Goal: Task Accomplishment & Management: Manage account settings

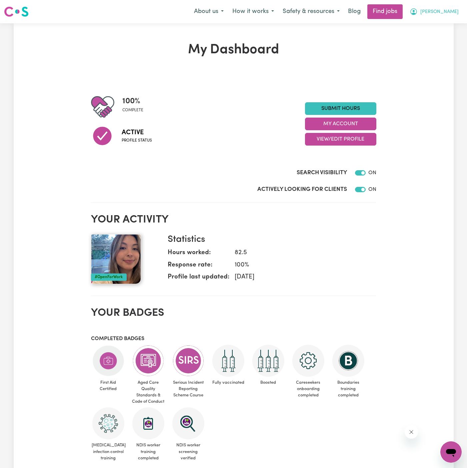
click at [456, 6] on button "[PERSON_NAME]" at bounding box center [434, 12] width 58 height 14
click at [450, 25] on link "My Account" at bounding box center [436, 26] width 53 height 13
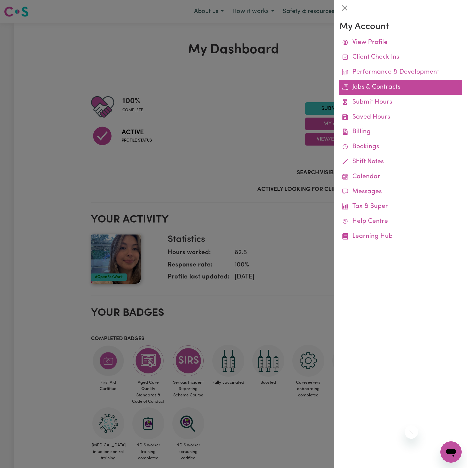
click at [377, 88] on link "Jobs & Contracts" at bounding box center [400, 87] width 122 height 15
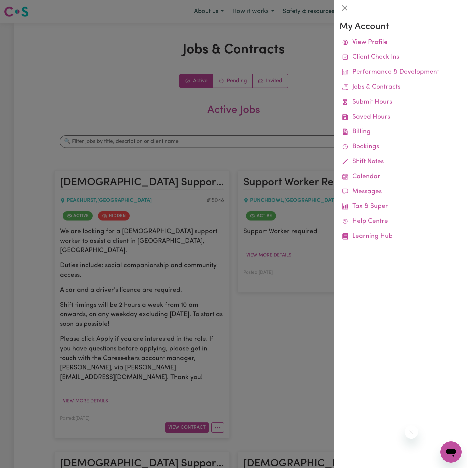
click at [293, 95] on div at bounding box center [233, 234] width 467 height 468
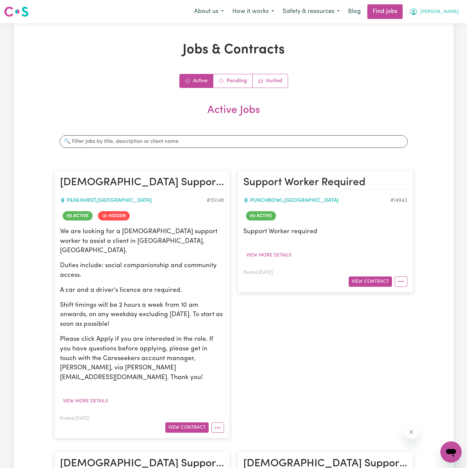
click at [460, 12] on button "[PERSON_NAME]" at bounding box center [434, 12] width 58 height 14
click at [456, 24] on link "My Account" at bounding box center [436, 26] width 53 height 13
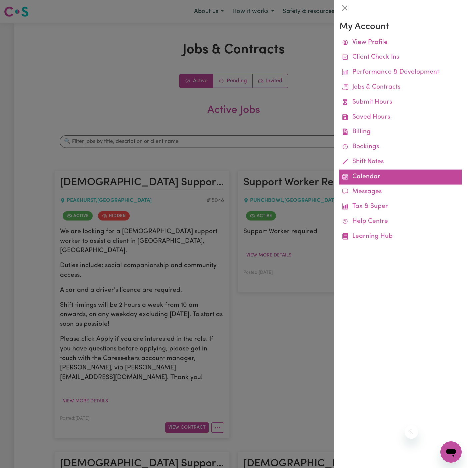
click at [367, 177] on link "Calendar" at bounding box center [400, 176] width 122 height 15
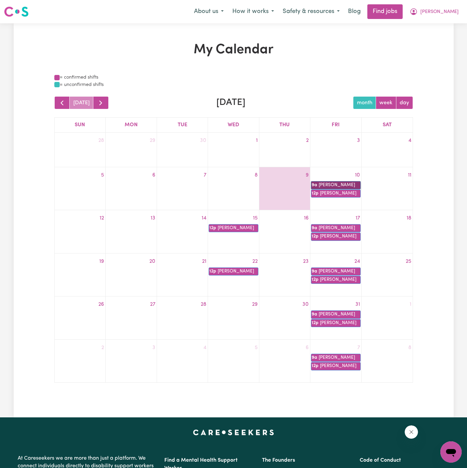
click at [342, 183] on link "9a [PERSON_NAME]" at bounding box center [335, 185] width 49 height 8
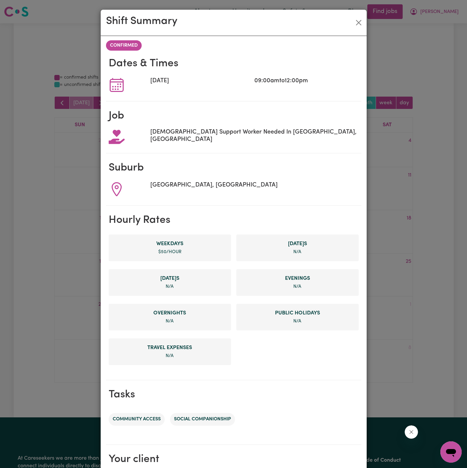
scroll to position [78, 0]
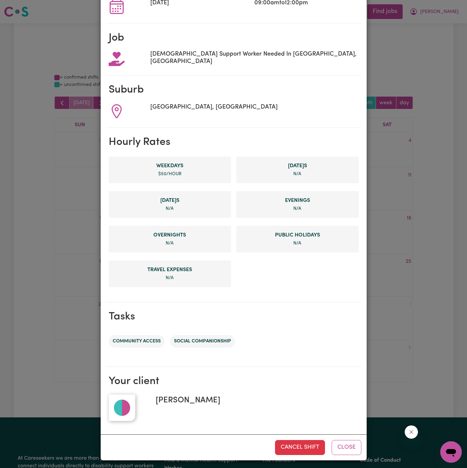
click at [221, 403] on div "[PERSON_NAME]" at bounding box center [254, 407] width 208 height 27
drag, startPoint x: 225, startPoint y: 396, endPoint x: 157, endPoint y: 392, distance: 68.4
click at [157, 394] on div "[PERSON_NAME]" at bounding box center [254, 407] width 208 height 27
copy span "[PERSON_NAME]"
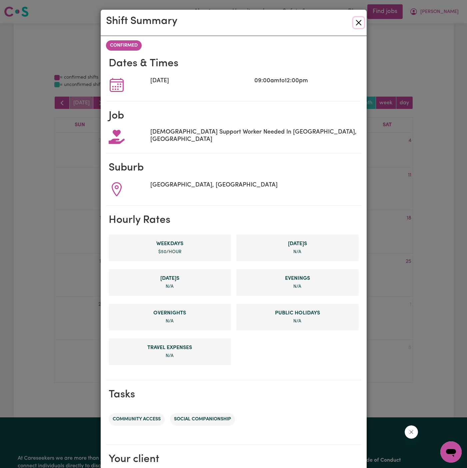
click at [357, 26] on button "Close" at bounding box center [358, 22] width 11 height 11
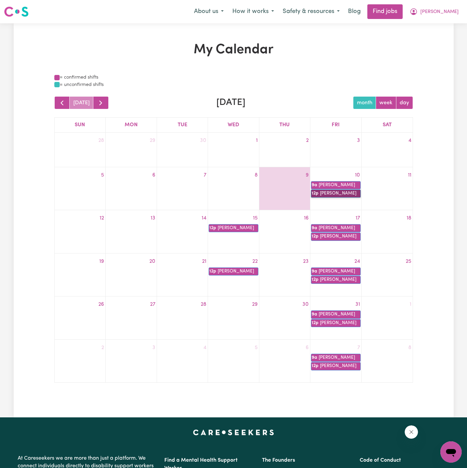
click at [347, 191] on link "12p [PERSON_NAME]" at bounding box center [335, 193] width 49 height 8
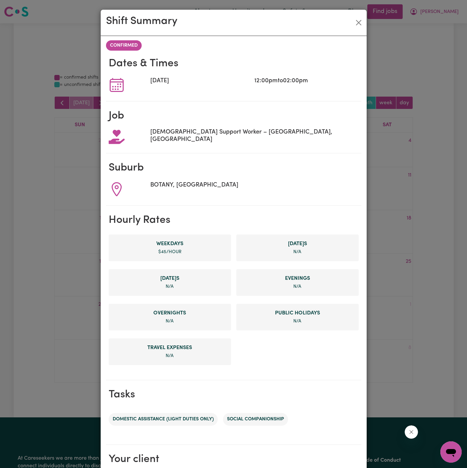
scroll to position [78, 0]
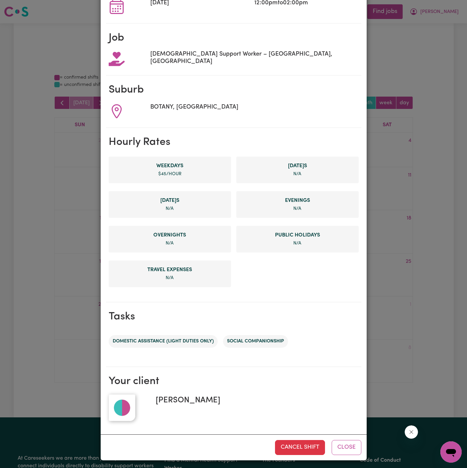
click at [191, 399] on span "[PERSON_NAME]" at bounding box center [185, 400] width 70 height 12
copy span "[PERSON_NAME]"
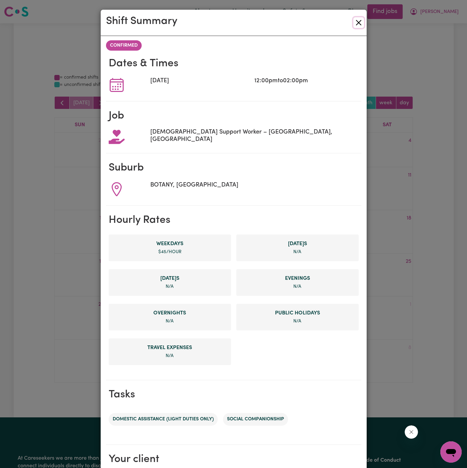
click at [360, 22] on button "Close" at bounding box center [358, 22] width 11 height 11
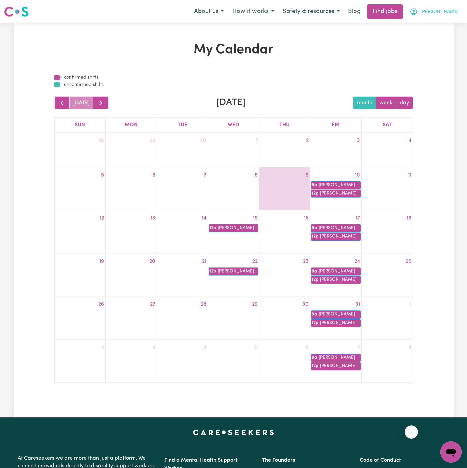
click at [460, 10] on button "[PERSON_NAME]" at bounding box center [434, 12] width 58 height 14
click at [449, 24] on link "My Account" at bounding box center [436, 26] width 53 height 13
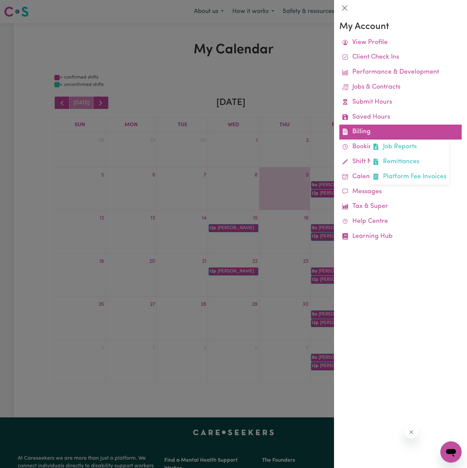
click at [371, 133] on link "Billing Job Reports Remittances Platform Fee Invoices" at bounding box center [400, 132] width 122 height 15
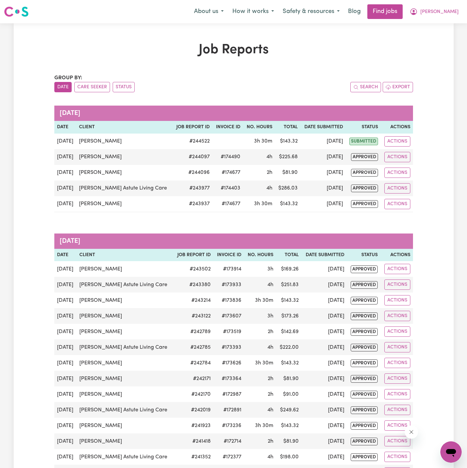
scroll to position [8, 0]
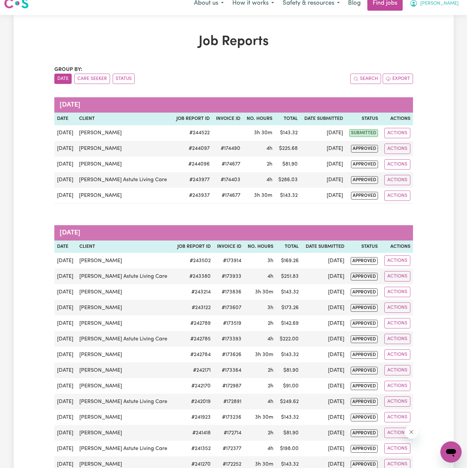
click at [457, 2] on button "[PERSON_NAME]" at bounding box center [434, 3] width 58 height 14
click at [442, 14] on link "My Account" at bounding box center [436, 17] width 53 height 13
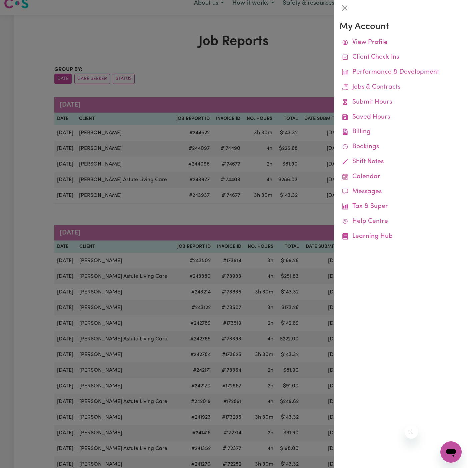
scroll to position [5, 0]
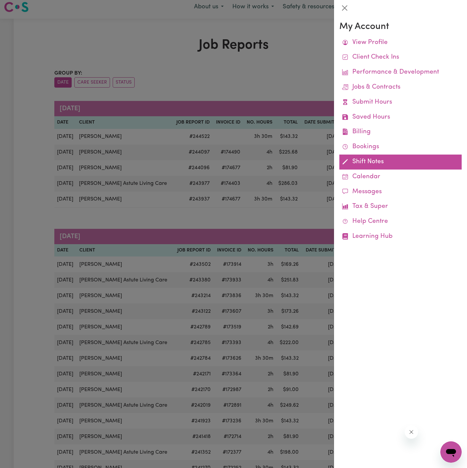
click at [369, 168] on link "Shift Notes" at bounding box center [400, 162] width 122 height 15
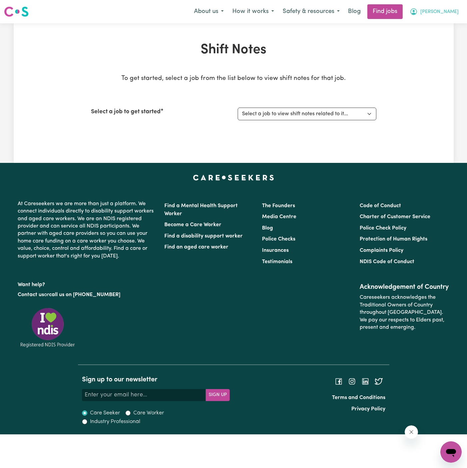
click at [453, 11] on span "[PERSON_NAME]" at bounding box center [439, 11] width 38 height 7
click at [443, 27] on link "My Account" at bounding box center [436, 26] width 53 height 13
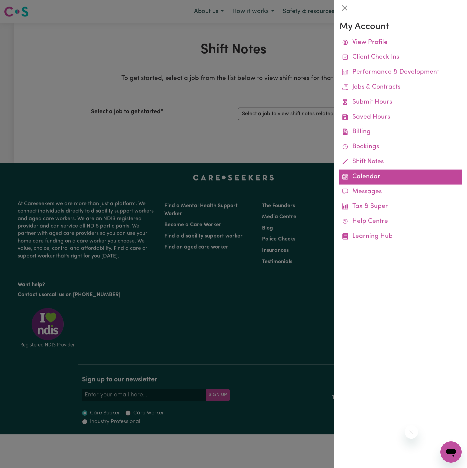
click at [371, 173] on link "Calendar" at bounding box center [400, 176] width 122 height 15
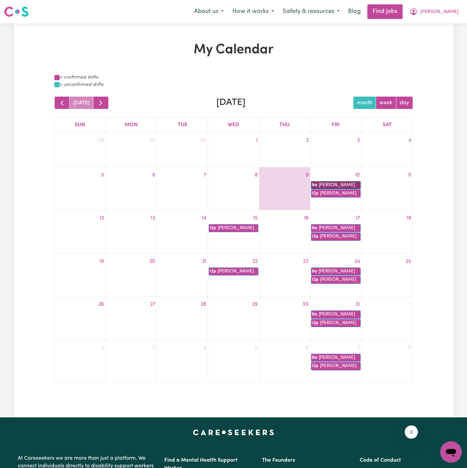
click at [346, 185] on link "9a [PERSON_NAME]" at bounding box center [335, 185] width 49 height 8
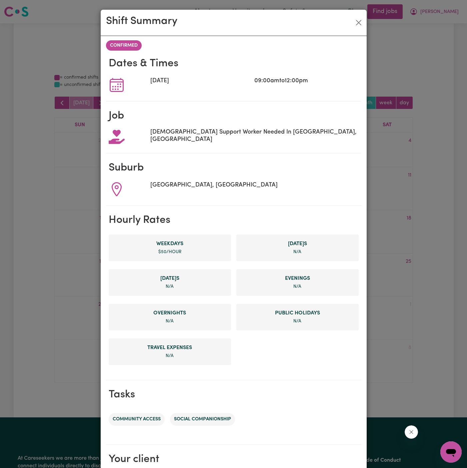
scroll to position [78, 0]
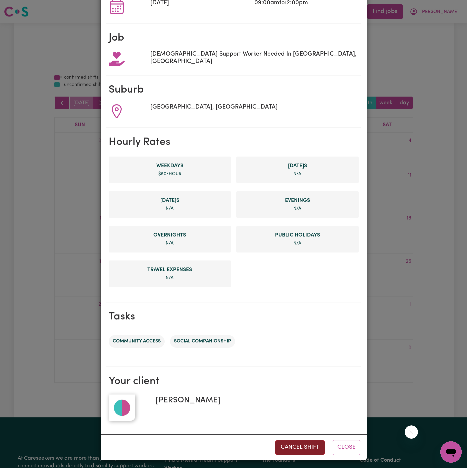
click at [303, 445] on button "Cancel Shift" at bounding box center [300, 447] width 50 height 15
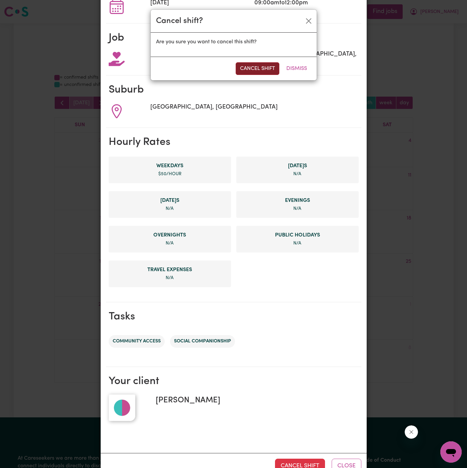
click at [256, 66] on button "Cancel Shift" at bounding box center [257, 68] width 44 height 13
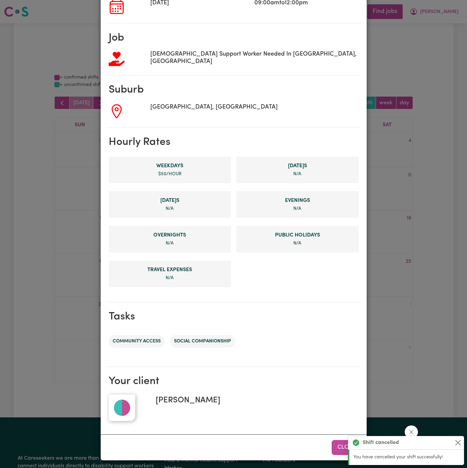
click at [337, 446] on button "Close" at bounding box center [346, 447] width 30 height 15
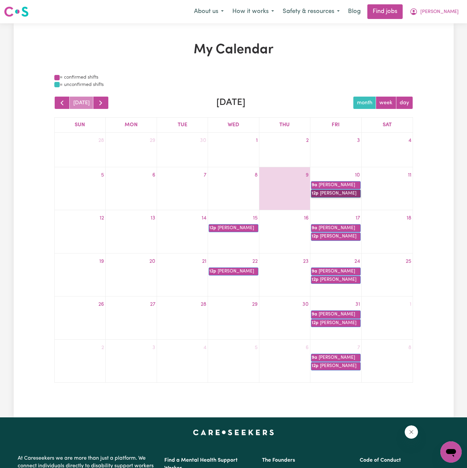
click at [334, 194] on link "12p [PERSON_NAME]" at bounding box center [335, 193] width 49 height 8
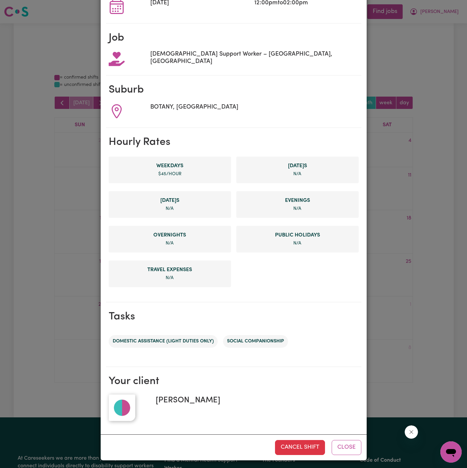
scroll to position [0, 0]
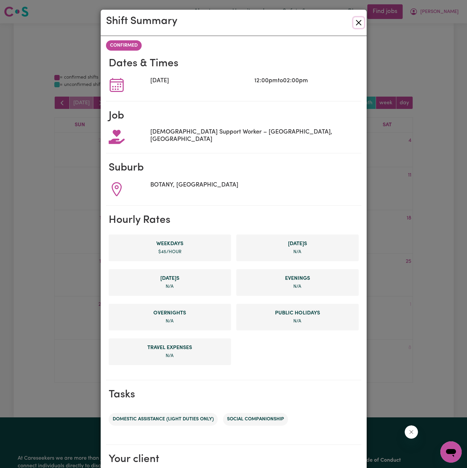
click at [354, 21] on button "Close" at bounding box center [358, 22] width 11 height 11
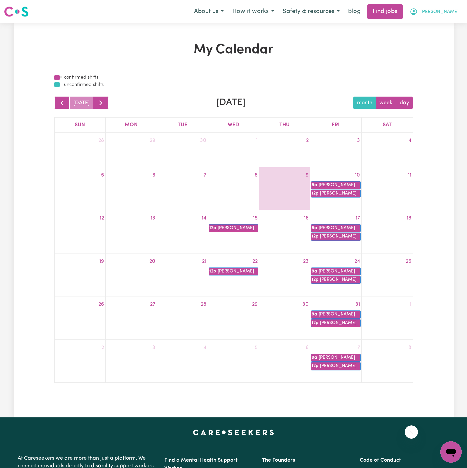
click at [452, 8] on button "[PERSON_NAME]" at bounding box center [434, 12] width 58 height 14
click at [449, 23] on link "My Account" at bounding box center [436, 26] width 53 height 13
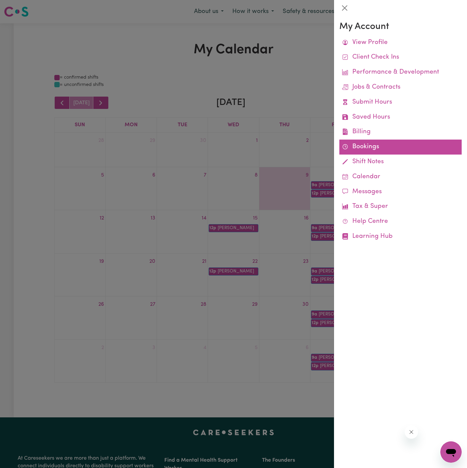
click at [361, 145] on link "Bookings" at bounding box center [400, 147] width 122 height 15
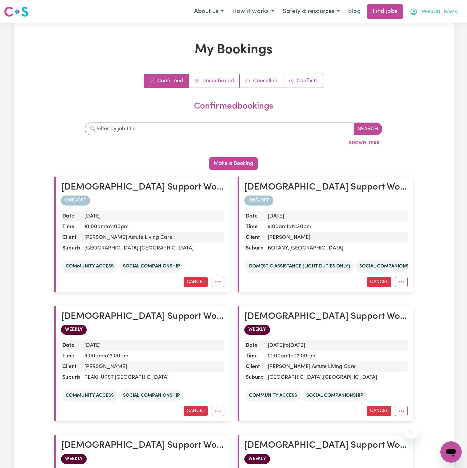
click at [454, 9] on span "[PERSON_NAME]" at bounding box center [439, 11] width 38 height 7
click at [444, 58] on div "My Bookings Confirmed Unconfirmed Cancelled Conflicts confirmed bookings Search…" at bounding box center [234, 305] width 440 height 526
click at [454, 8] on span "[PERSON_NAME]" at bounding box center [439, 11] width 38 height 7
click at [450, 49] on link "Logout" at bounding box center [436, 51] width 53 height 13
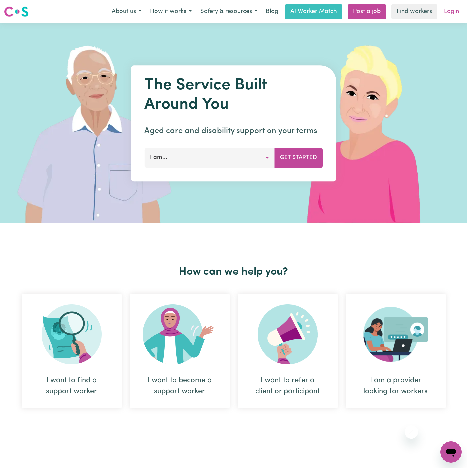
click at [452, 11] on link "Login" at bounding box center [451, 11] width 23 height 15
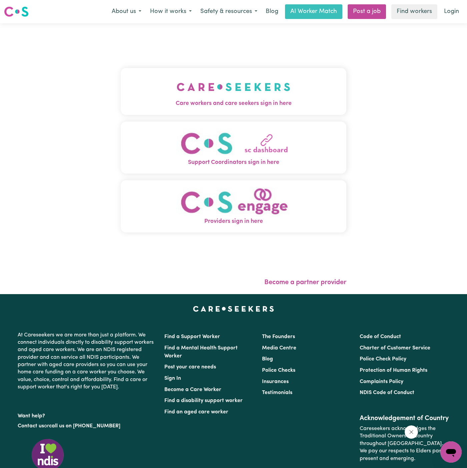
click at [229, 96] on img "Care workers and care seekers sign in here" at bounding box center [233, 87] width 114 height 25
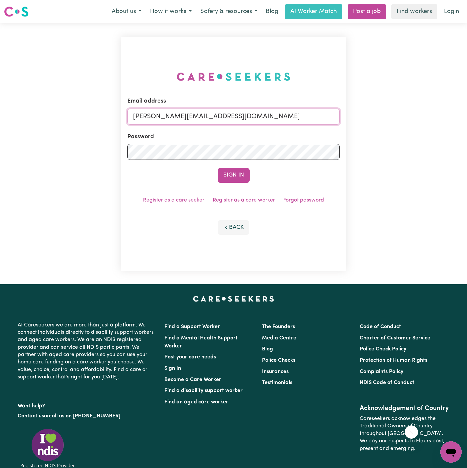
click at [285, 116] on input "[PERSON_NAME][EMAIL_ADDRESS][DOMAIN_NAME]" at bounding box center [233, 117] width 212 height 16
click at [164, 113] on input "[EMAIL_ADDRESS][DOMAIN_NAME]" at bounding box center [233, 117] width 212 height 16
drag, startPoint x: 167, startPoint y: 118, endPoint x: 371, endPoint y: 118, distance: 203.8
click at [371, 118] on div "Email address [EMAIL_ADDRESS][DOMAIN_NAME] Password Sign In Register as a care …" at bounding box center [233, 153] width 467 height 261
type input "[EMAIL_ADDRESS][DOMAIN_NAME]"
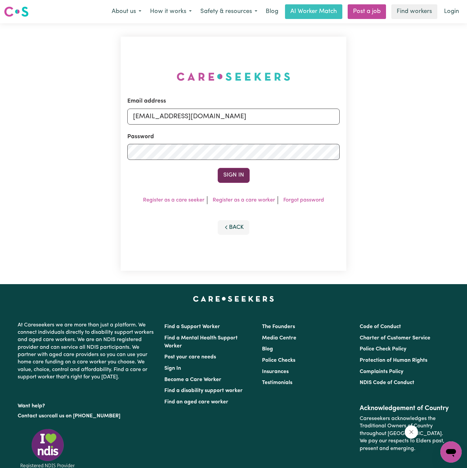
click at [229, 174] on button "Sign In" at bounding box center [233, 175] width 32 height 15
